Goal: Transaction & Acquisition: Purchase product/service

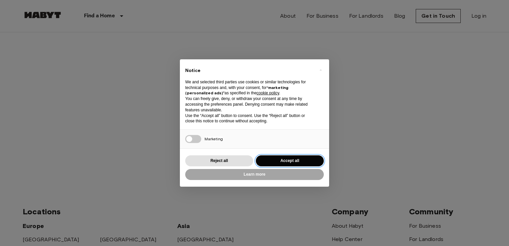
click at [294, 160] on button "Accept all" at bounding box center [290, 160] width 68 height 11
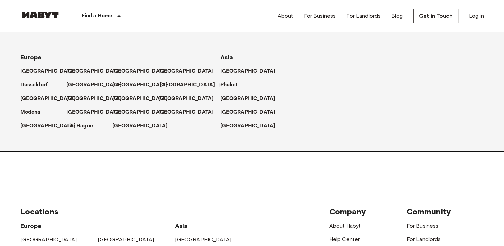
click at [168, 84] on p "[GEOGRAPHIC_DATA]" at bounding box center [187, 85] width 56 height 8
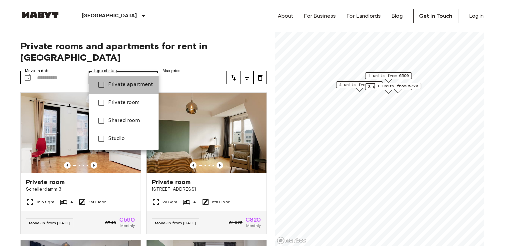
click at [134, 85] on span "Private apartment" at bounding box center [130, 85] width 45 height 8
type input "**********"
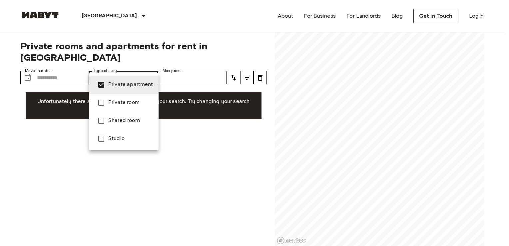
click at [135, 82] on span "Private apartment" at bounding box center [130, 85] width 45 height 8
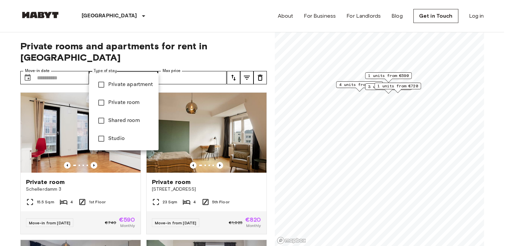
click at [133, 103] on span "Private room" at bounding box center [130, 103] width 45 height 8
type input "**********"
click at [154, 39] on div at bounding box center [254, 123] width 509 height 246
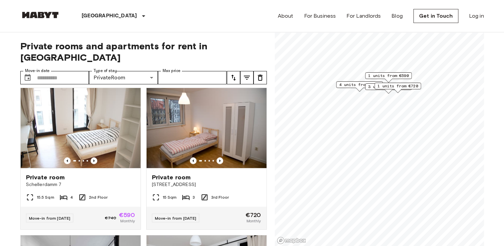
scroll to position [741, 0]
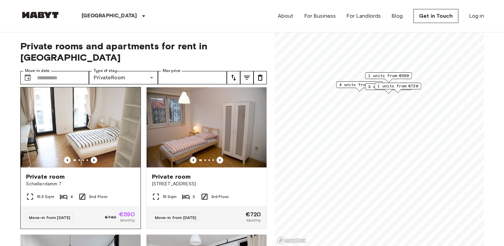
click at [91, 162] on icon "Previous image" at bounding box center [94, 159] width 7 height 7
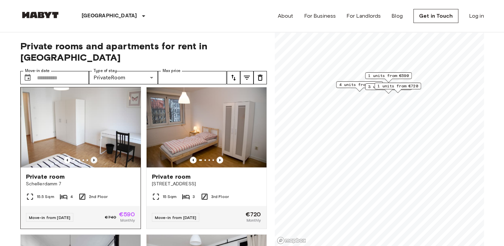
click at [93, 162] on icon "Previous image" at bounding box center [94, 159] width 7 height 7
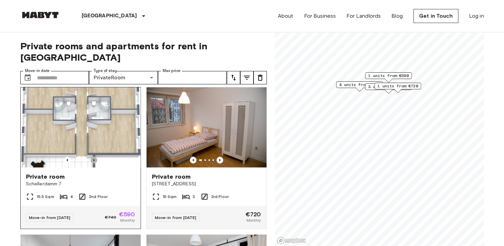
click at [93, 162] on icon "Previous image" at bounding box center [94, 159] width 7 height 7
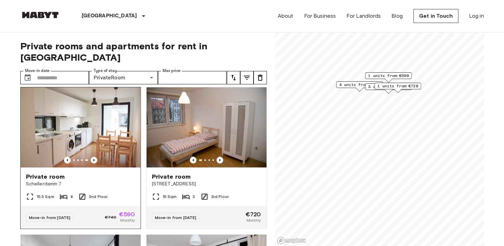
click at [93, 162] on icon "Previous image" at bounding box center [94, 159] width 7 height 7
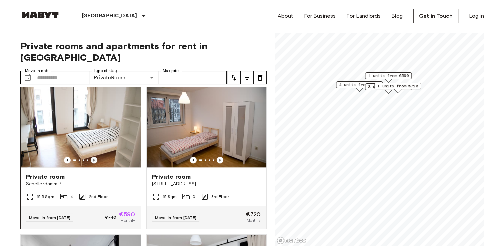
click at [93, 162] on icon "Previous image" at bounding box center [94, 159] width 7 height 7
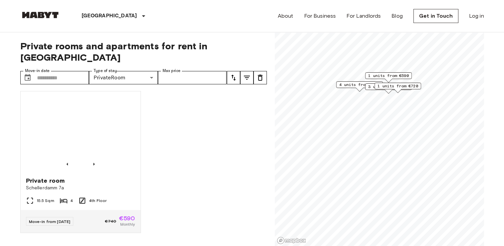
scroll to position [1051, 0]
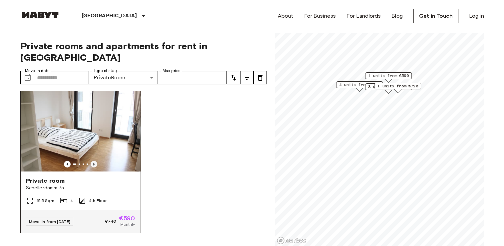
click at [93, 162] on icon "Previous image" at bounding box center [93, 163] width 1 height 3
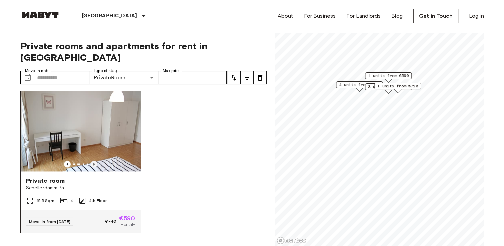
click at [93, 162] on icon "Previous image" at bounding box center [93, 163] width 1 height 3
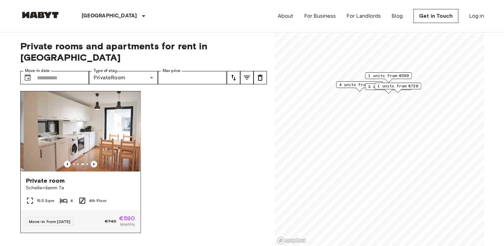
click at [93, 162] on icon "Previous image" at bounding box center [93, 163] width 1 height 3
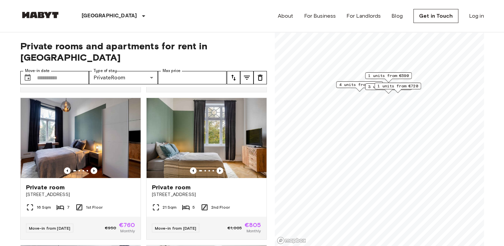
scroll to position [0, 0]
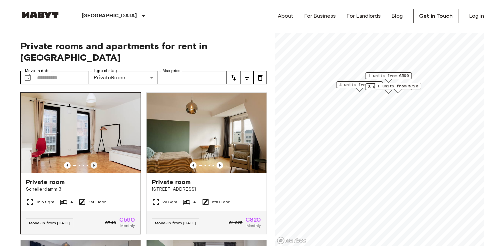
click at [93, 162] on icon "Previous image" at bounding box center [94, 165] width 7 height 7
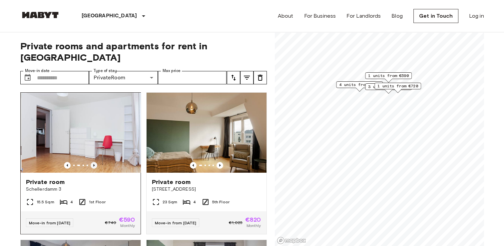
click at [93, 162] on icon "Previous image" at bounding box center [94, 165] width 7 height 7
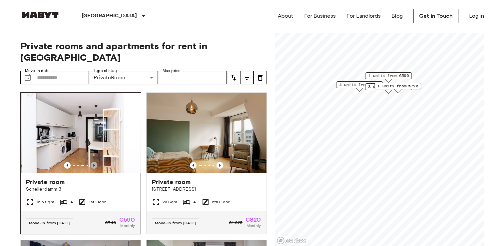
click at [93, 162] on icon "Previous image" at bounding box center [94, 165] width 7 height 7
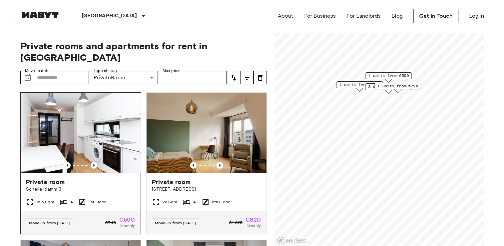
click at [58, 186] on span "Schellerdamm 3" at bounding box center [80, 189] width 109 height 7
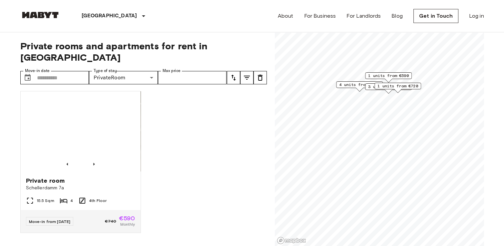
scroll to position [1051, 0]
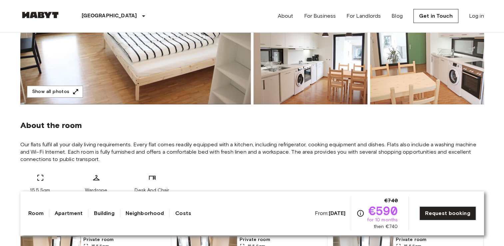
scroll to position [166, 0]
